Goal: Task Accomplishment & Management: Manage account settings

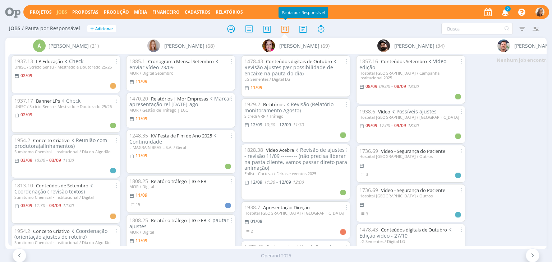
scroll to position [880, 0]
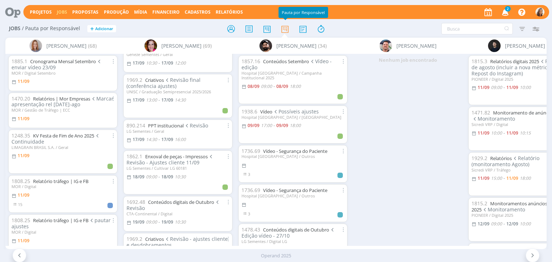
click at [506, 11] on icon "button" at bounding box center [505, 12] width 13 height 12
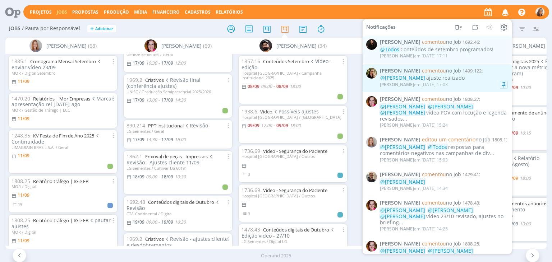
click at [466, 78] on div "@Marcel Ali ajuste realizado" at bounding box center [444, 78] width 128 height 6
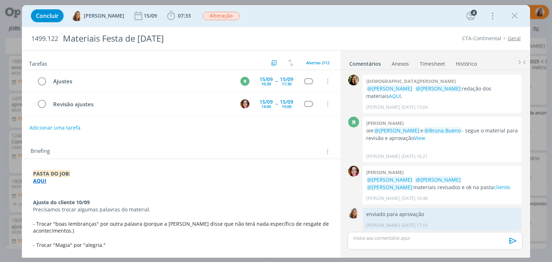
scroll to position [197, 0]
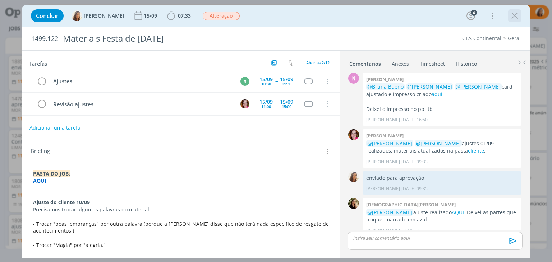
click at [512, 20] on icon "dialog" at bounding box center [515, 15] width 11 height 11
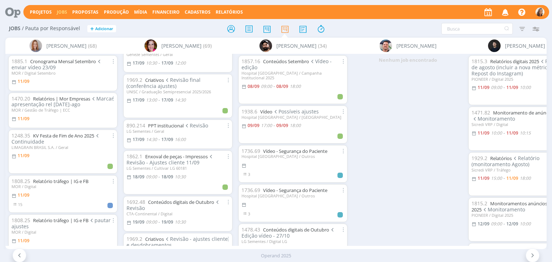
click at [506, 10] on icon "button" at bounding box center [505, 12] width 13 height 12
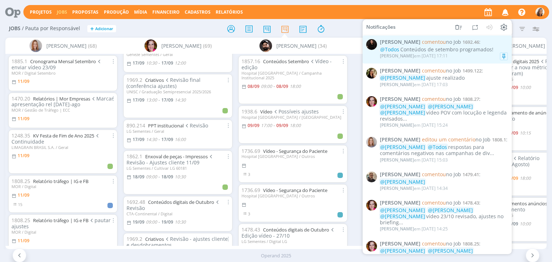
click at [478, 51] on div "@Todos Conteúdos de setembro programados!" at bounding box center [444, 50] width 128 height 6
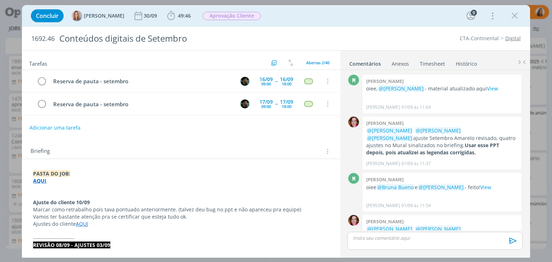
scroll to position [657, 0]
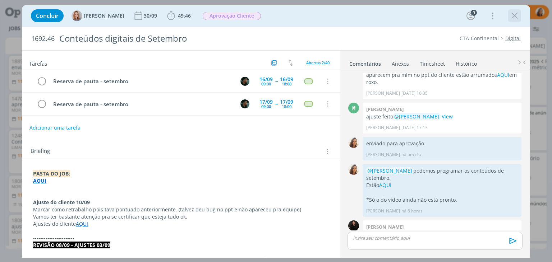
click at [516, 15] on icon "dialog" at bounding box center [515, 15] width 11 height 11
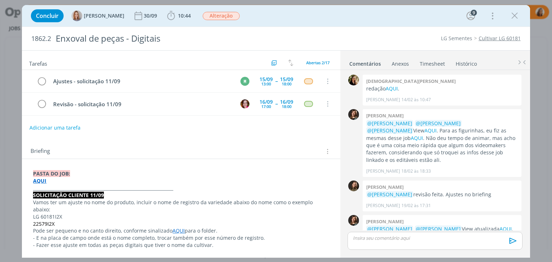
scroll to position [330, 0]
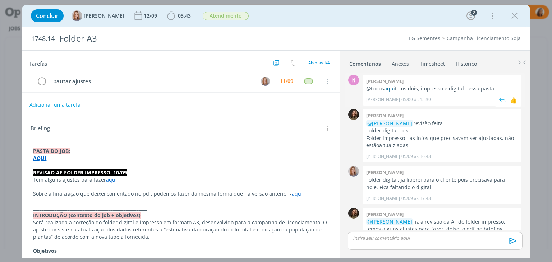
click at [391, 90] on link "aqui" at bounding box center [389, 88] width 11 height 7
click at [45, 101] on button "Adicionar uma tarefa" at bounding box center [54, 105] width 51 height 12
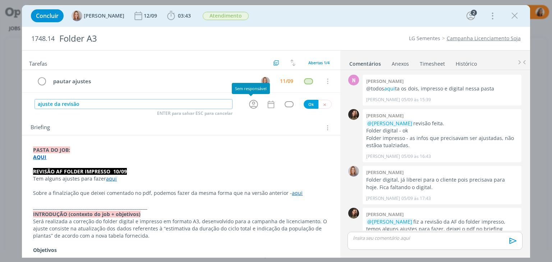
click at [250, 102] on icon "dialog" at bounding box center [253, 104] width 11 height 11
type input "ajuste da revisão"
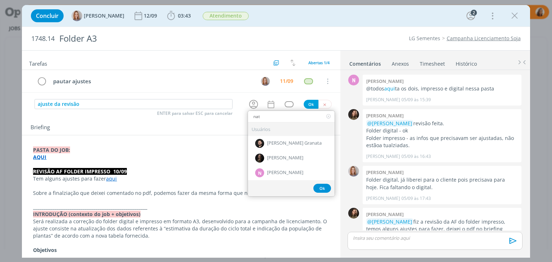
click at [192, 128] on div "Briefing Briefings Predefinidos Versões do Briefing Ver Briefing do Projeto" at bounding box center [182, 127] width 303 height 9
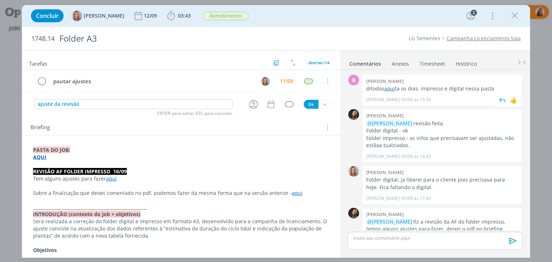
click at [391, 90] on link "aqui" at bounding box center [389, 88] width 11 height 7
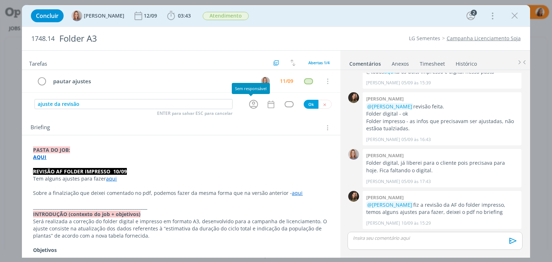
click at [243, 99] on div "dialog" at bounding box center [254, 105] width 23 height 12
click at [252, 103] on icon "dialog" at bounding box center [253, 104] width 9 height 9
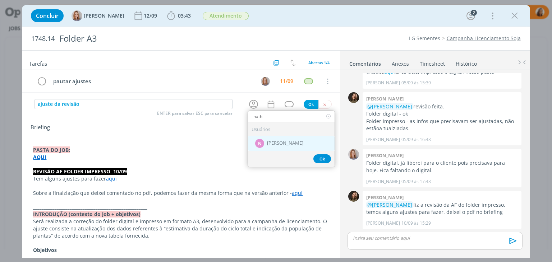
type input "nath"
click at [263, 144] on div "N Nathan Grellet" at bounding box center [291, 143] width 87 height 15
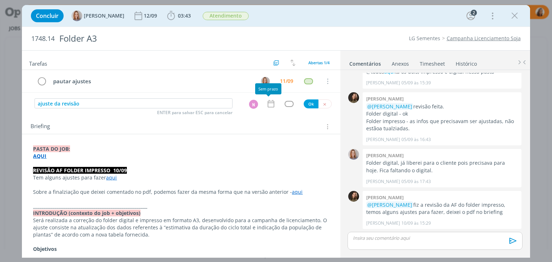
click at [268, 102] on icon "dialog" at bounding box center [271, 104] width 6 height 8
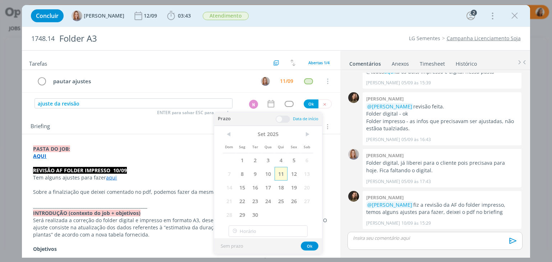
click at [282, 173] on span "11" at bounding box center [281, 174] width 13 height 14
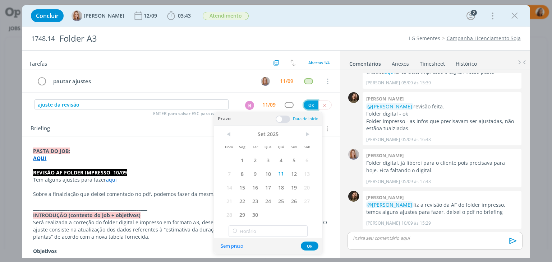
click at [305, 104] on button "Ok" at bounding box center [311, 105] width 15 height 9
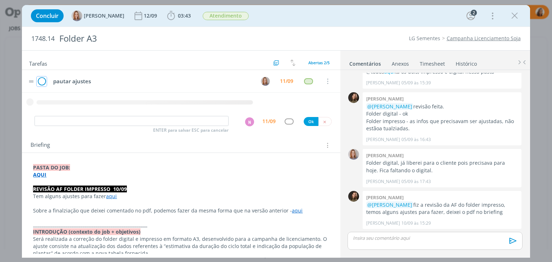
click at [41, 82] on icon "dialog" at bounding box center [42, 81] width 10 height 11
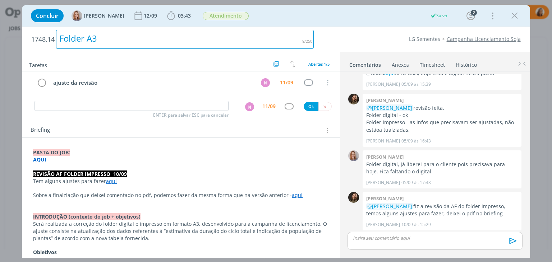
click at [223, 46] on div "Folder A3" at bounding box center [185, 39] width 258 height 19
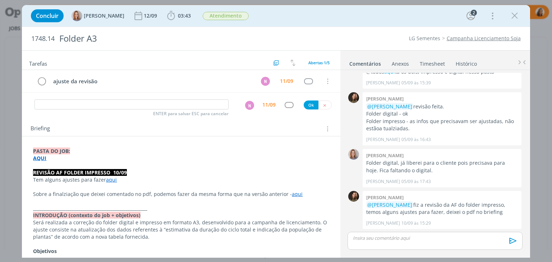
click at [39, 158] on strong "AQUI" at bounding box center [39, 158] width 13 height 7
click at [107, 172] on link "https://sobeae.sharepoint.com/:f:/s/SOBEAE/ErjEIOx7oRRGhTVMfhrP0GgBGoYENDpKzDeN…" at bounding box center [80, 172] width 54 height 9
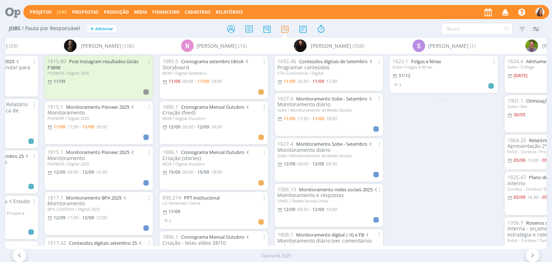
scroll to position [0, 1725]
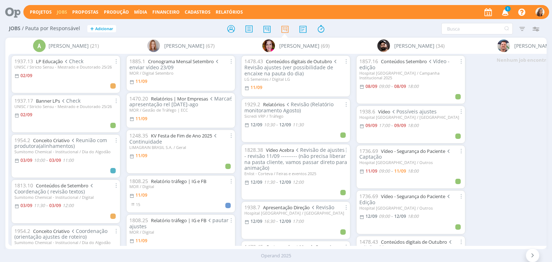
click at [504, 13] on icon "button" at bounding box center [505, 12] width 13 height 12
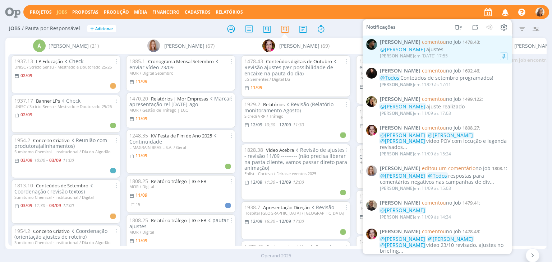
click at [468, 46] on div "Kauan Franco comentou no Job 1478.43 : @Vanessa Feron ajustes Kauan Franco em 1…" at bounding box center [444, 49] width 128 height 21
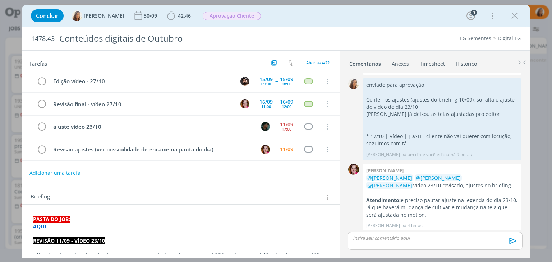
click at [381, 235] on p "dialog" at bounding box center [434, 238] width 163 height 6
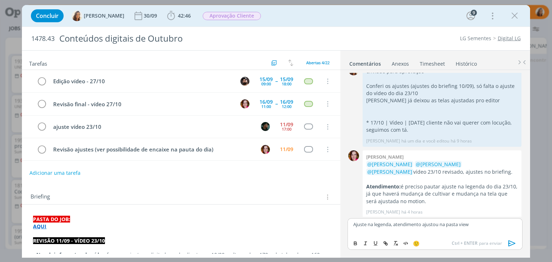
click at [513, 242] on icon "dialog" at bounding box center [512, 243] width 11 height 11
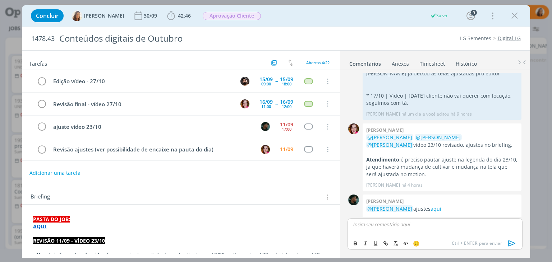
click at [511, 245] on icon "dialog" at bounding box center [514, 248] width 8 height 7
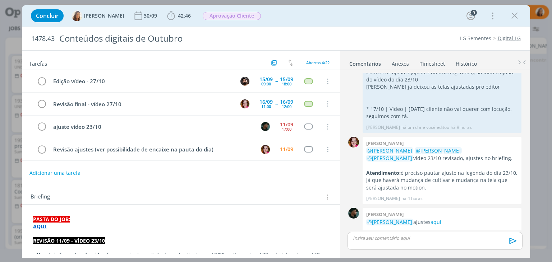
click at [489, 234] on link "Editar" at bounding box center [489, 240] width 57 height 12
click at [484, 246] on p "Ajuste na legenda, atendimento ajustou na pasta view" at bounding box center [442, 249] width 147 height 6
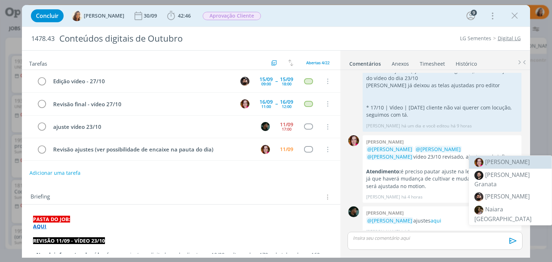
click at [541, 166] on li "[PERSON_NAME]" at bounding box center [510, 162] width 83 height 13
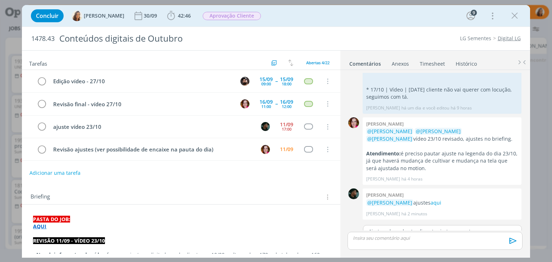
click at [505, 258] on button "Salvar" at bounding box center [511, 262] width 16 height 9
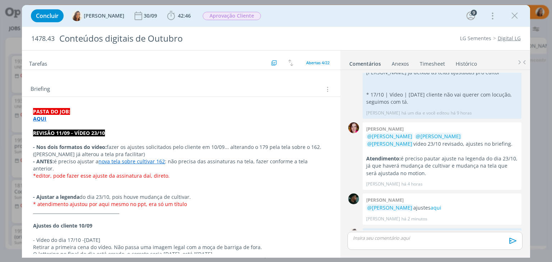
scroll to position [0, 0]
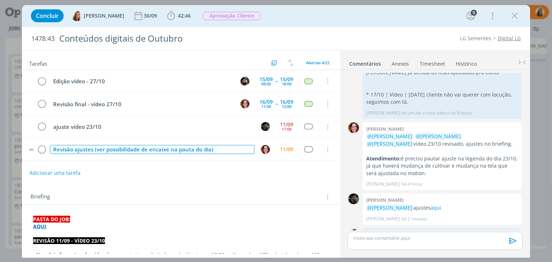
click at [93, 150] on div "Revisão ajustes (ver possibilidade de encaixe na pauta do dia)" at bounding box center [152, 149] width 204 height 9
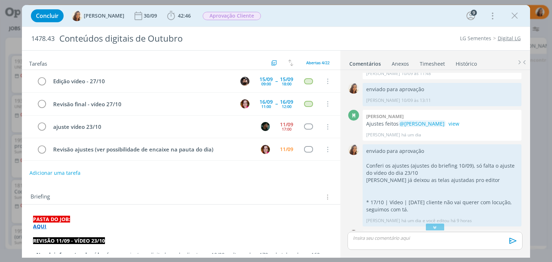
click at [160, 190] on div "Briefing Briefings Predefinidos Versões do Briefing Ver Briefing do Projeto" at bounding box center [181, 195] width 318 height 19
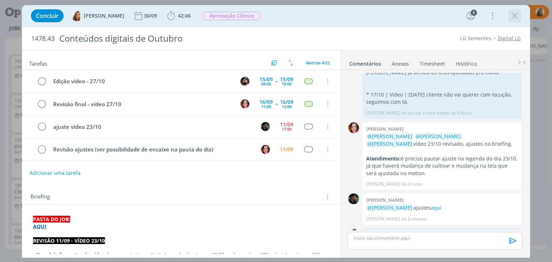
click at [516, 16] on icon "dialog" at bounding box center [515, 15] width 11 height 11
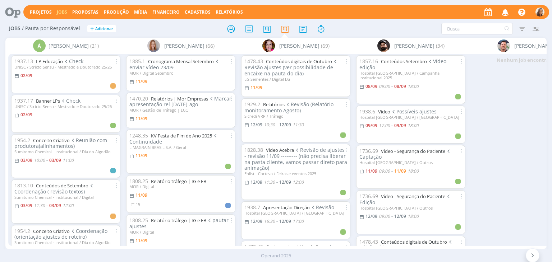
click at [13, 13] on icon at bounding box center [10, 12] width 15 height 14
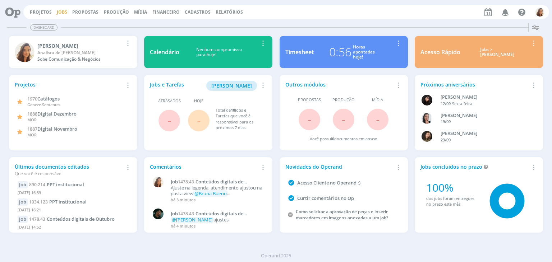
click at [60, 10] on link "Jobs" at bounding box center [62, 12] width 10 height 6
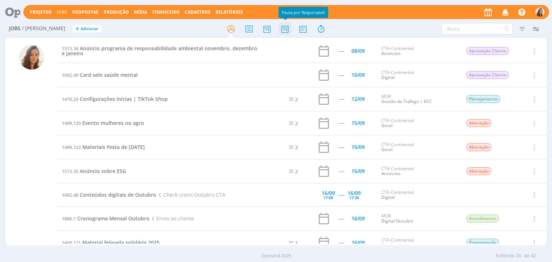
click at [287, 28] on icon at bounding box center [285, 29] width 13 height 14
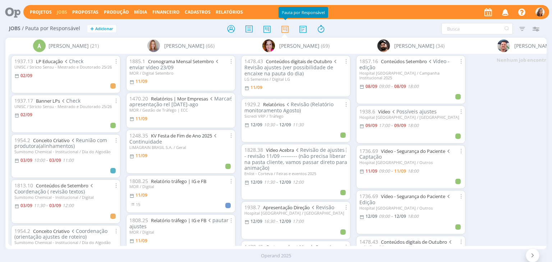
click at [14, 11] on icon at bounding box center [10, 12] width 15 height 14
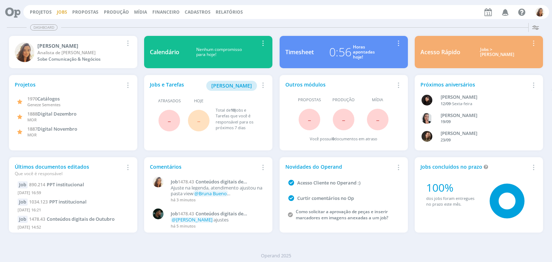
click at [59, 13] on link "Jobs" at bounding box center [62, 12] width 10 height 6
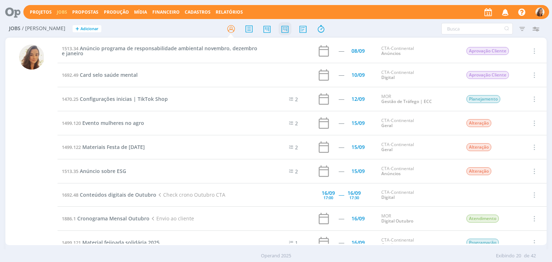
click at [286, 31] on icon at bounding box center [285, 29] width 13 height 14
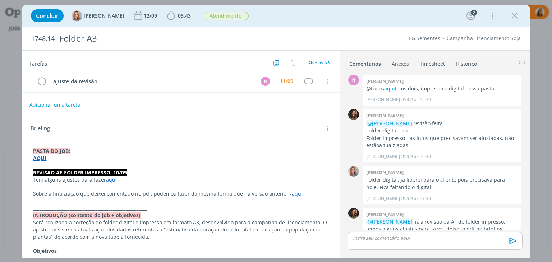
scroll to position [17, 0]
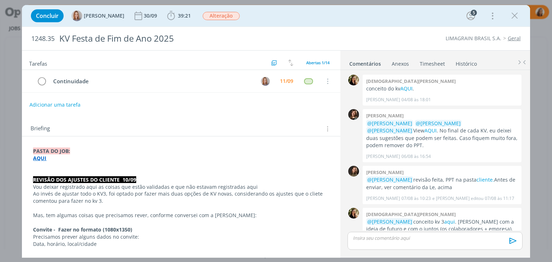
scroll to position [204, 0]
